Goal: Task Accomplishment & Management: Use online tool/utility

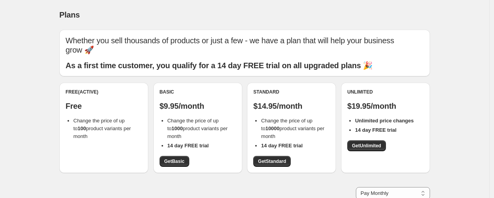
click at [100, 128] on span "Change the price of up to 100 product variants per month" at bounding box center [101, 128] width 57 height 21
